Goal: Transaction & Acquisition: Purchase product/service

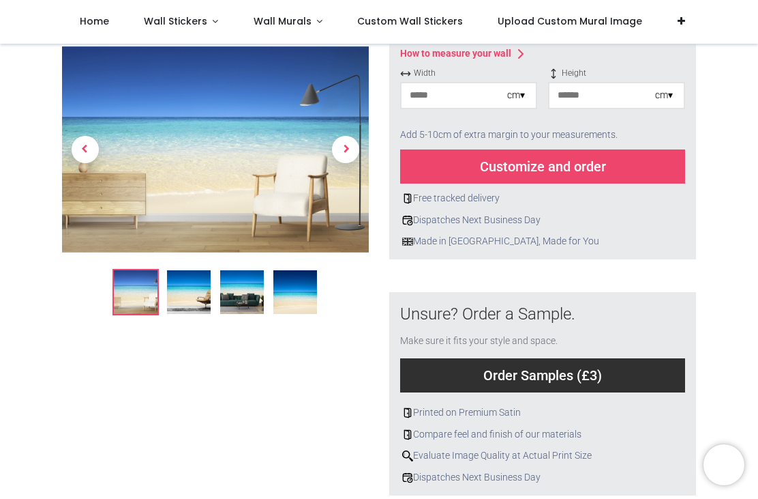
scroll to position [295, 0]
click at [301, 286] on img at bounding box center [296, 292] width 44 height 44
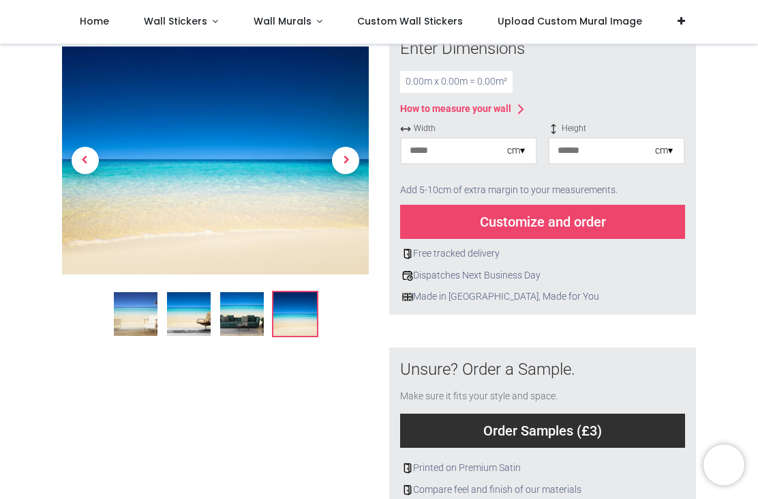
scroll to position [233, 0]
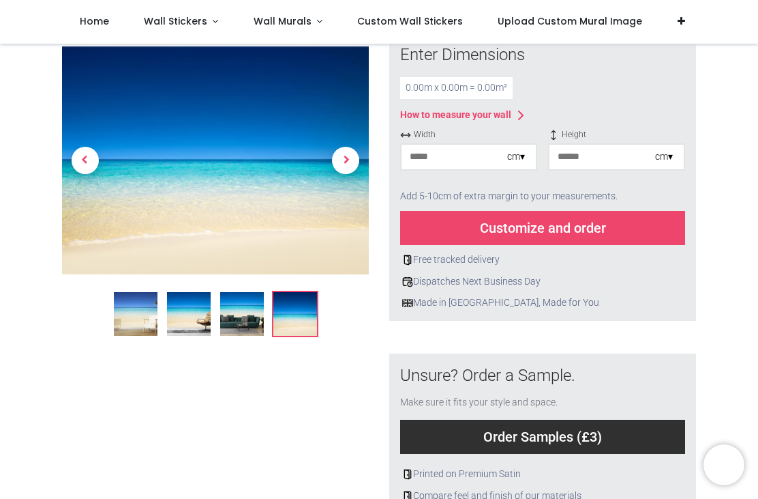
click at [257, 325] on img at bounding box center [242, 314] width 44 height 44
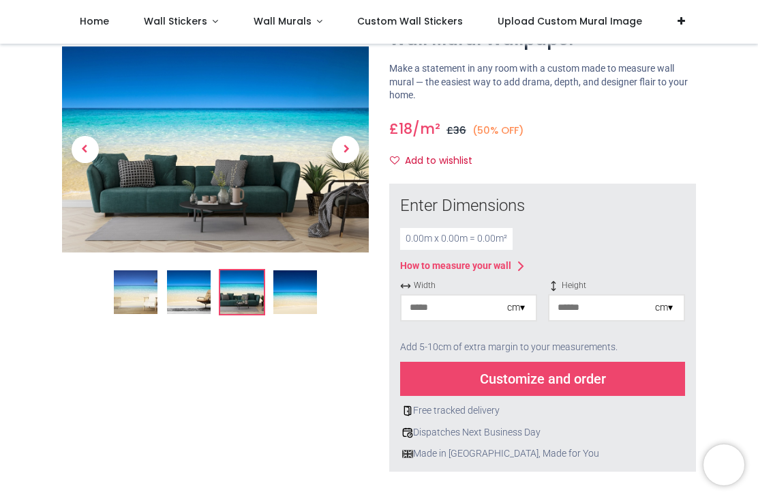
scroll to position [85, 0]
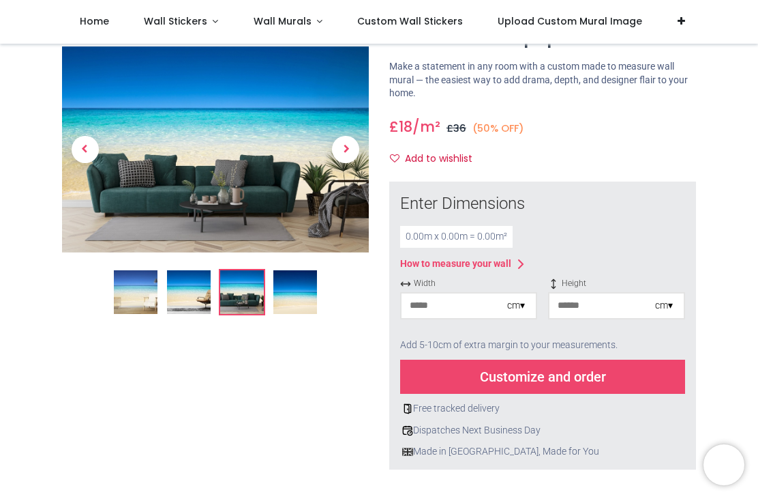
click at [215, 180] on img at bounding box center [215, 149] width 307 height 205
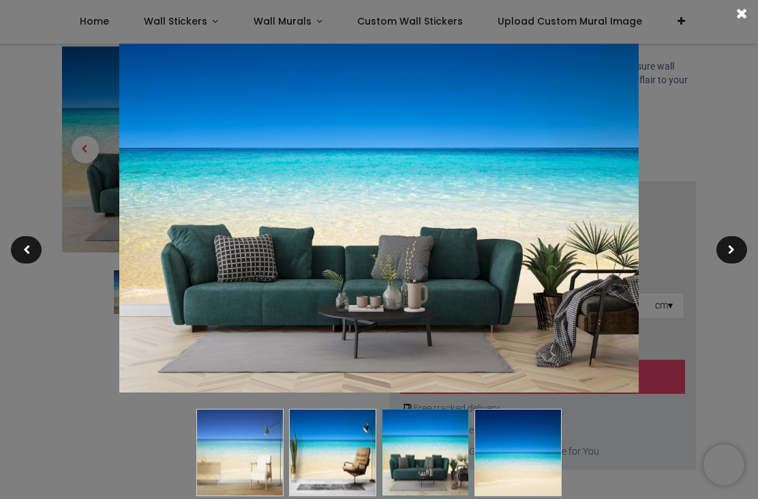
click at [701, 141] on div at bounding box center [379, 249] width 758 height 499
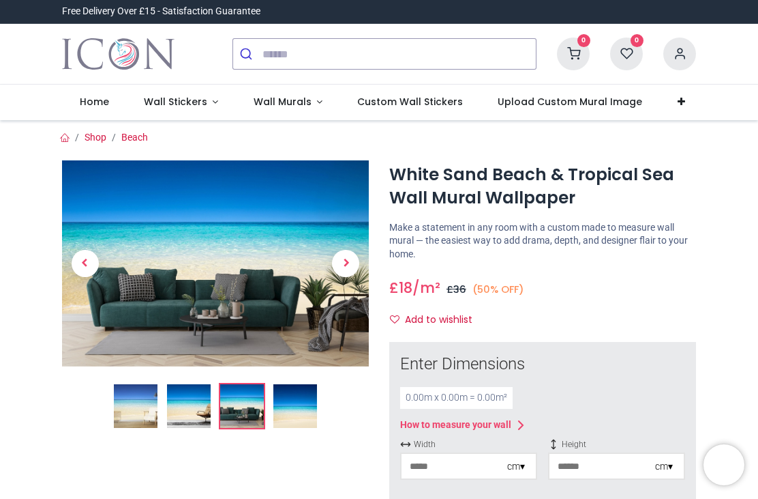
scroll to position [0, 0]
click at [118, 402] on img at bounding box center [136, 406] width 44 height 44
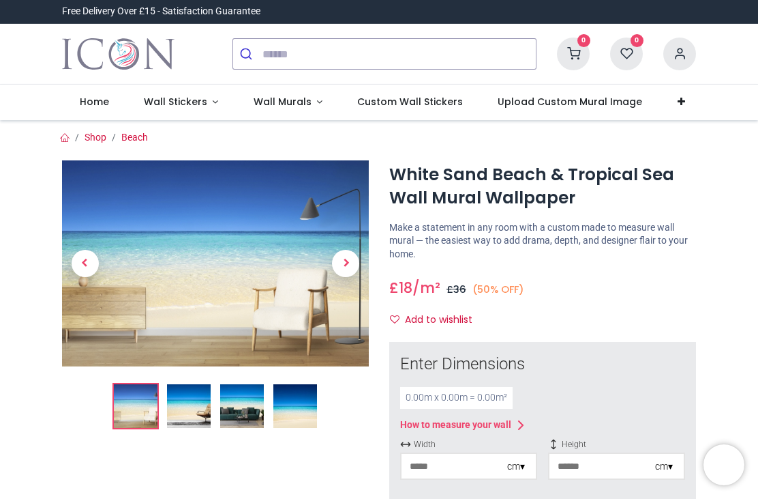
click at [177, 399] on img at bounding box center [189, 406] width 44 height 44
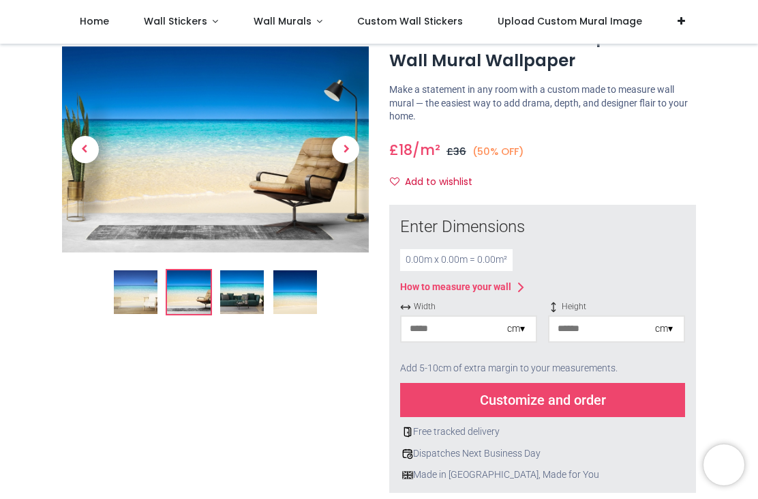
scroll to position [63, 0]
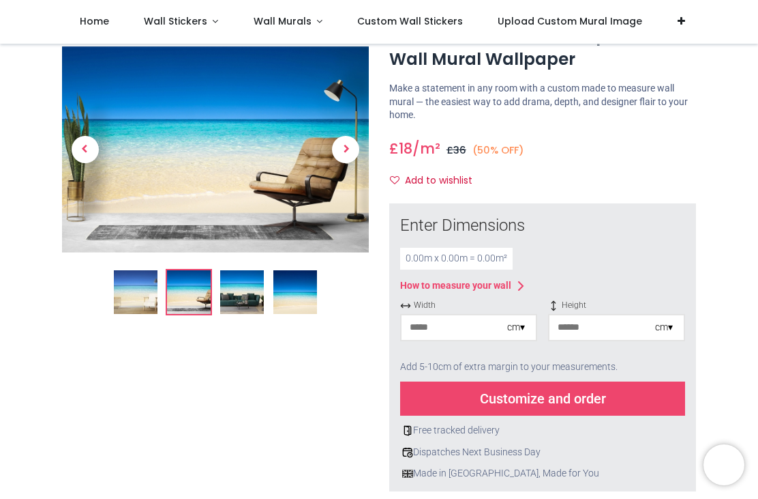
click at [423, 324] on input "number" at bounding box center [455, 327] width 106 height 25
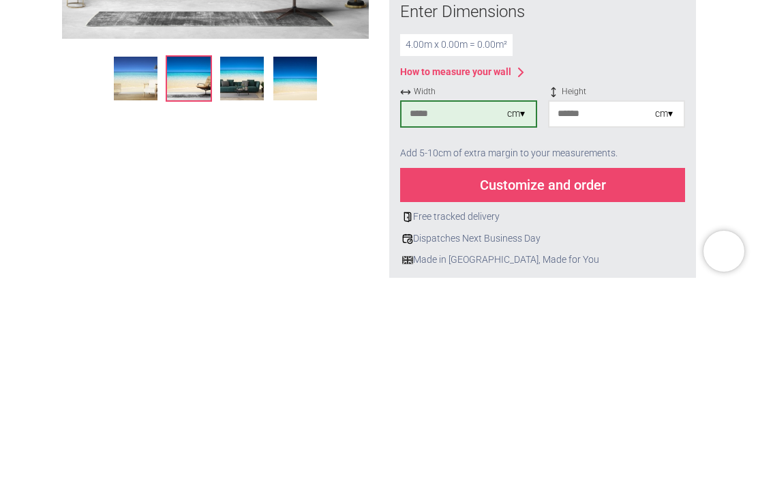
type input "***"
click at [608, 315] on input "number" at bounding box center [603, 327] width 106 height 25
type input "***"
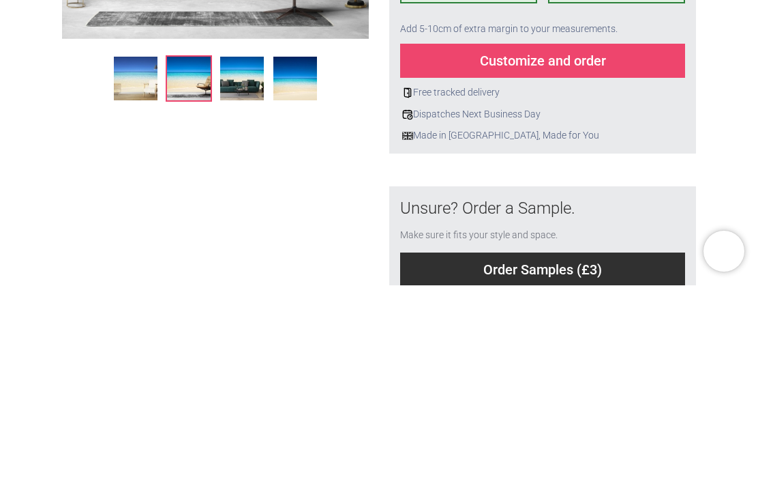
scroll to position [211, 0]
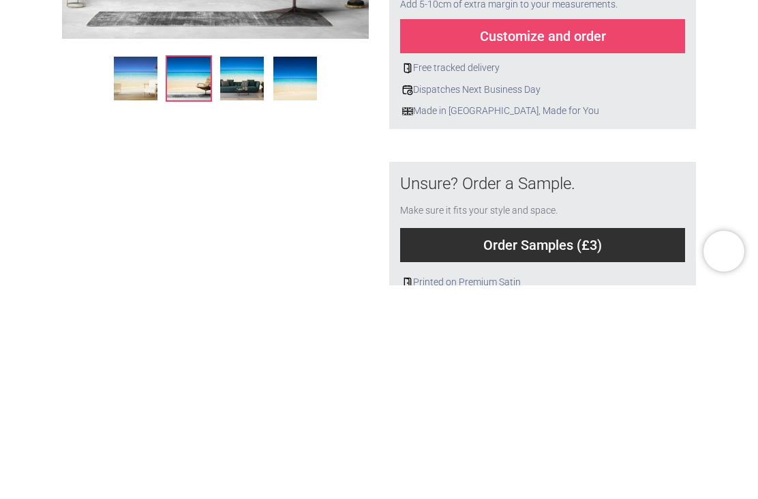
click at [558, 233] on div "Customize and order" at bounding box center [542, 250] width 285 height 34
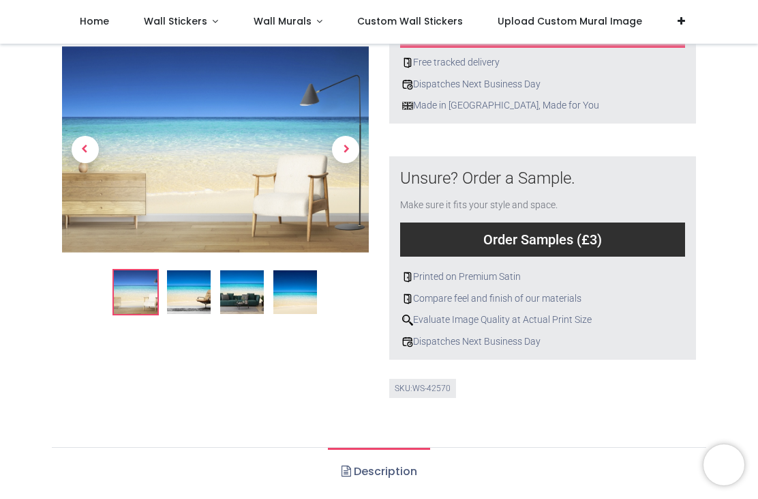
scroll to position [432, 0]
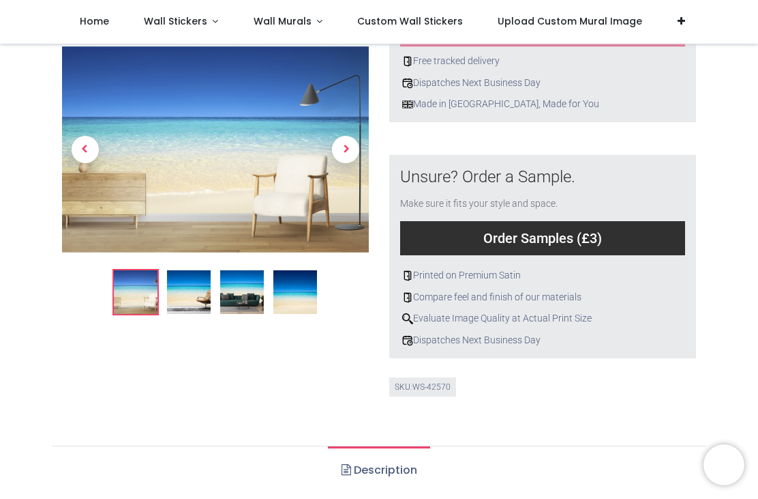
click at [439, 239] on div "Order Samples (£3)" at bounding box center [542, 238] width 285 height 34
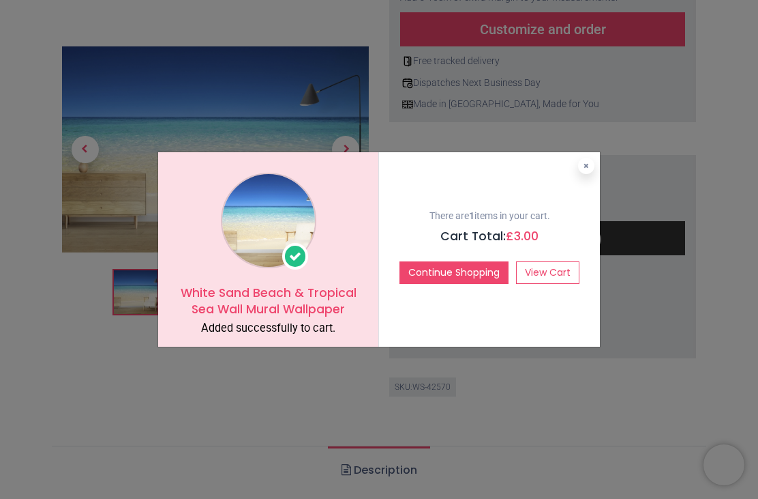
click at [592, 171] on button at bounding box center [586, 166] width 16 height 16
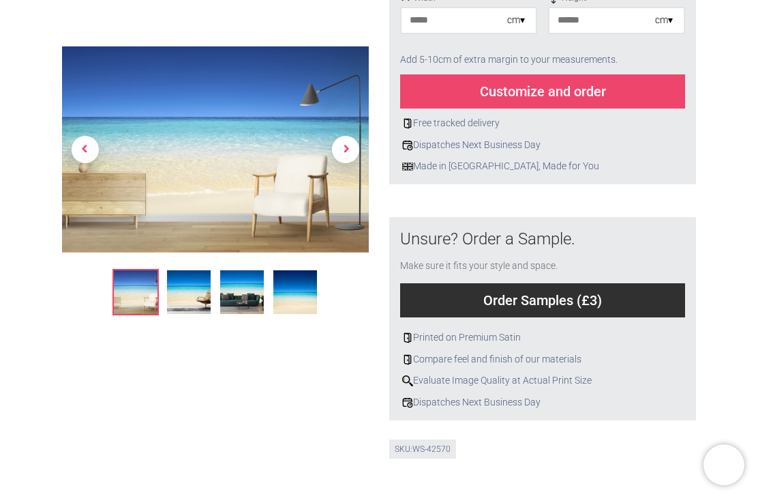
scroll to position [362, 0]
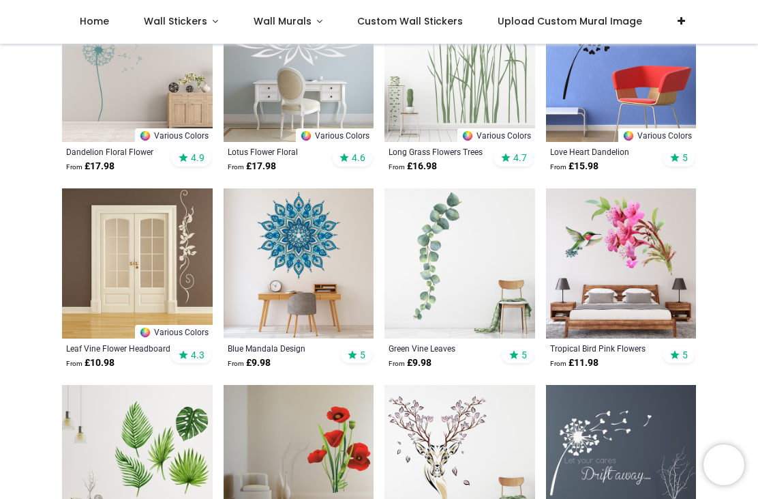
scroll to position [378, 0]
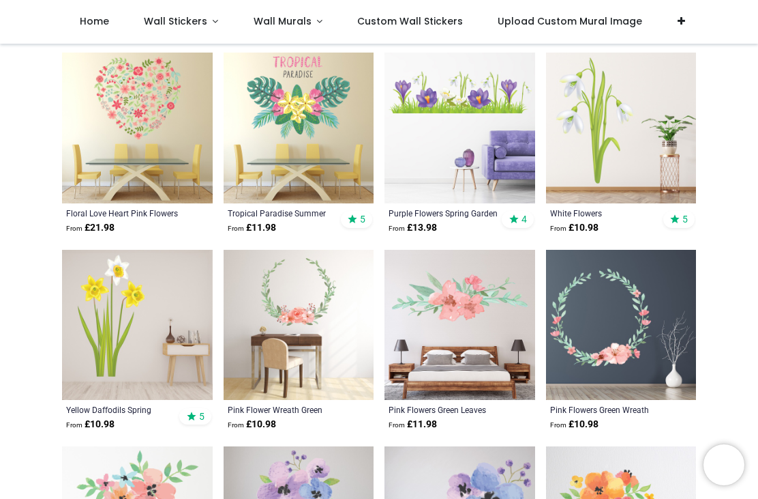
scroll to position [2346, 0]
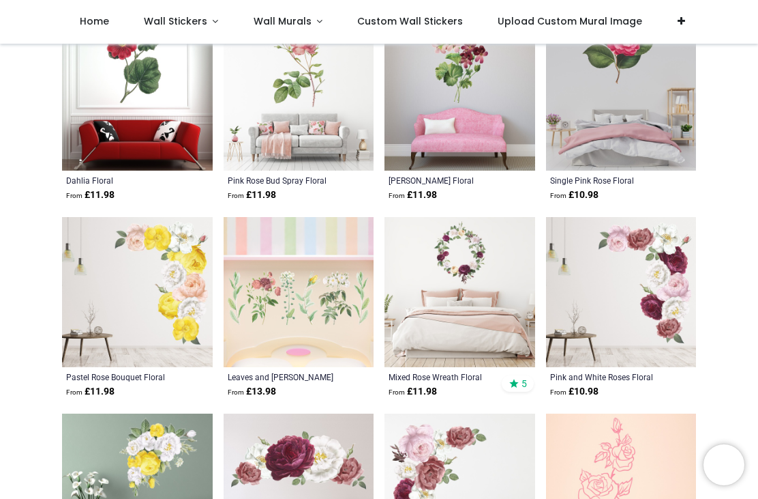
scroll to position [5029, 0]
